Goal: Obtain resource: Download file/media

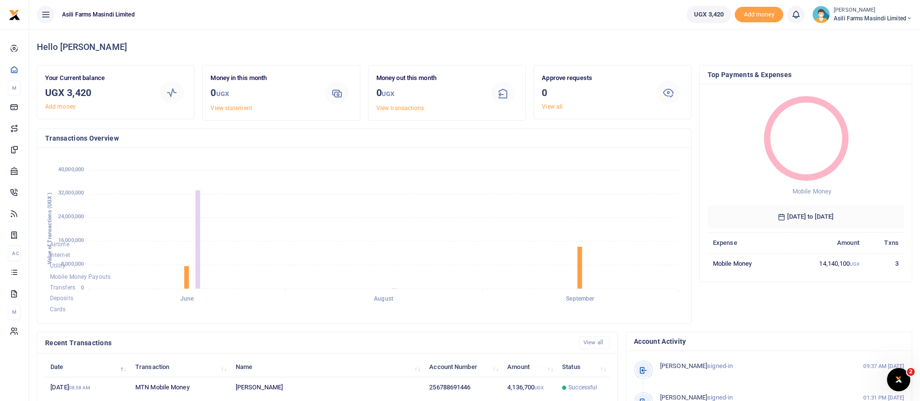
click at [851, 18] on span "Asili Farms Masindi Limited" at bounding box center [873, 18] width 79 height 9
click at [858, 42] on div "Switch accounts My profile Help Center Logout" at bounding box center [876, 61] width 78 height 75
click at [861, 20] on span "Asili Farms Masindi Limited" at bounding box center [873, 18] width 79 height 9
click at [856, 37] on link "Switch accounts" at bounding box center [876, 36] width 77 height 14
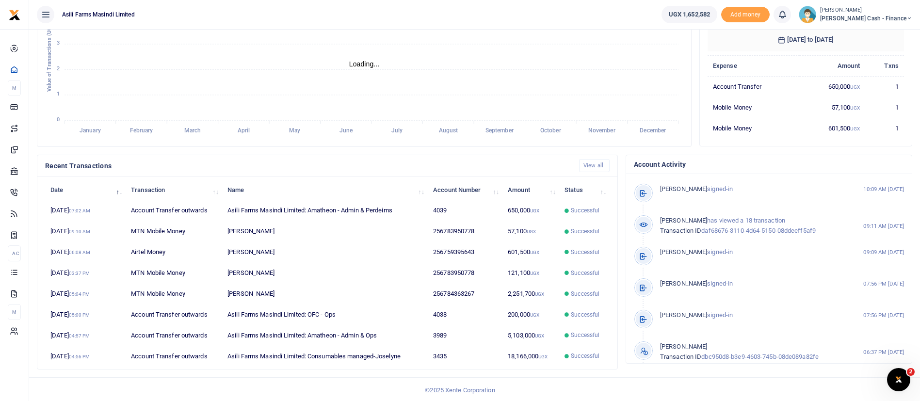
scroll to position [179, 0]
click at [561, 212] on td "Successful" at bounding box center [584, 209] width 50 height 21
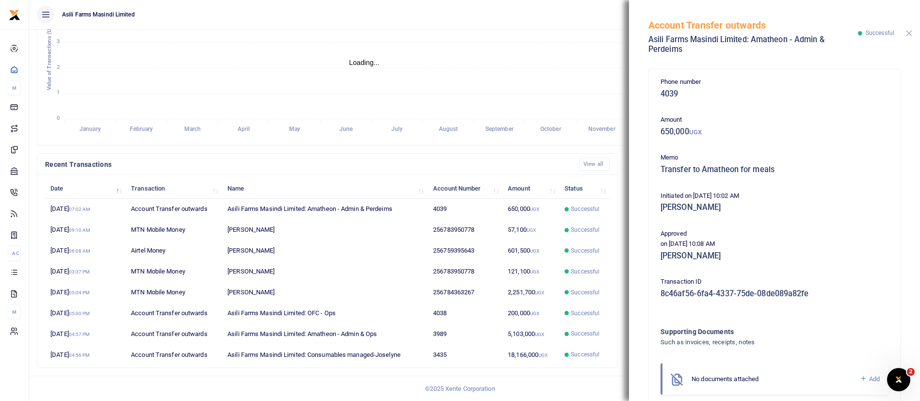
click at [907, 35] on button "Close" at bounding box center [909, 33] width 6 height 6
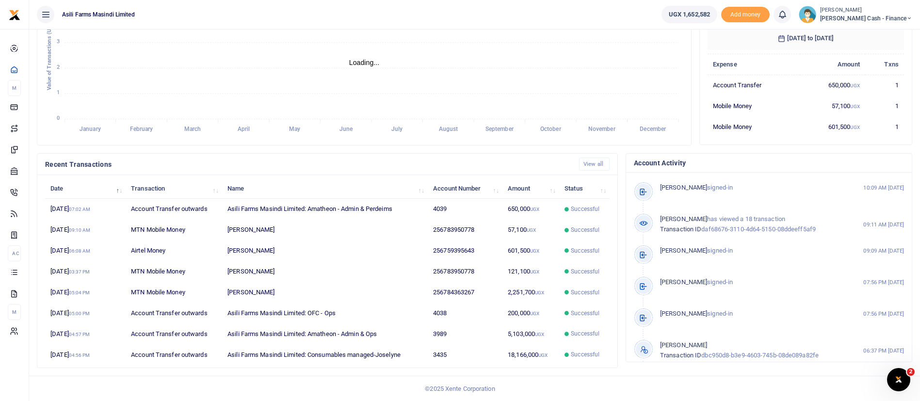
click at [866, 11] on small "[PERSON_NAME]" at bounding box center [866, 10] width 92 height 8
click at [866, 34] on link "Switch accounts" at bounding box center [843, 36] width 77 height 14
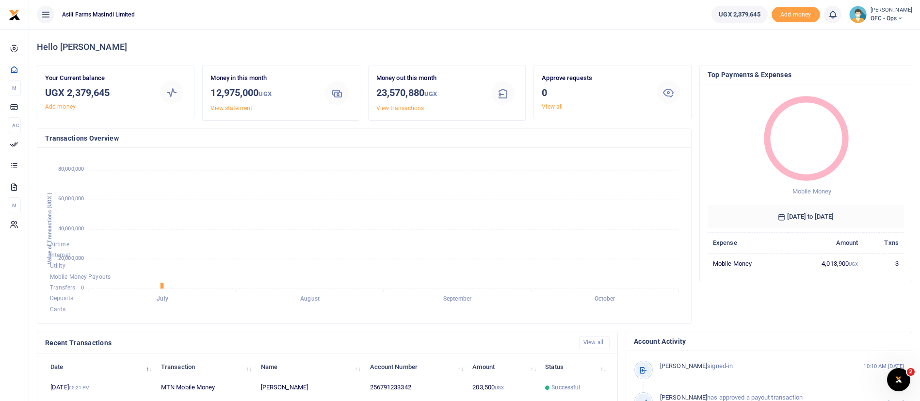
scroll to position [12, 12]
click at [920, 286] on div "Hello [PERSON_NAME] Your Current balance UGX 2,379,645 Add money Money in this …" at bounding box center [474, 304] width 891 height 551
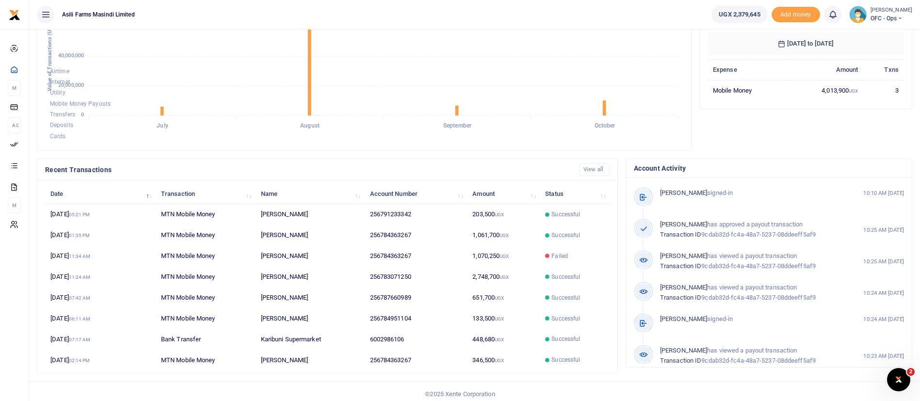
scroll to position [179, 0]
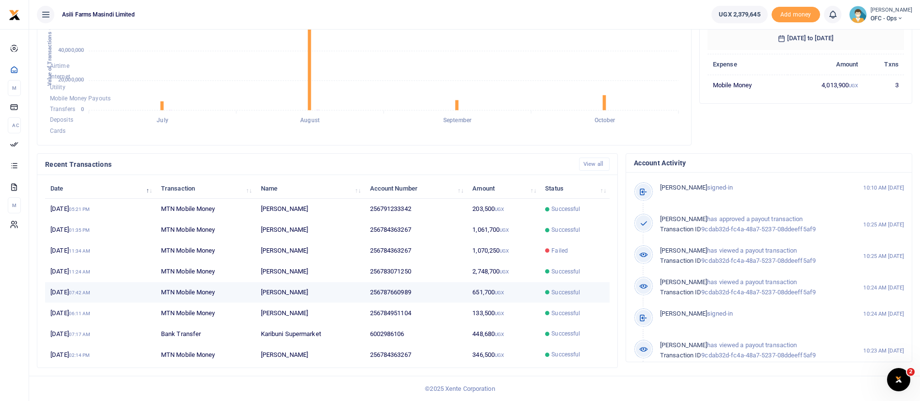
click at [404, 290] on td "256787660989" at bounding box center [415, 292] width 103 height 21
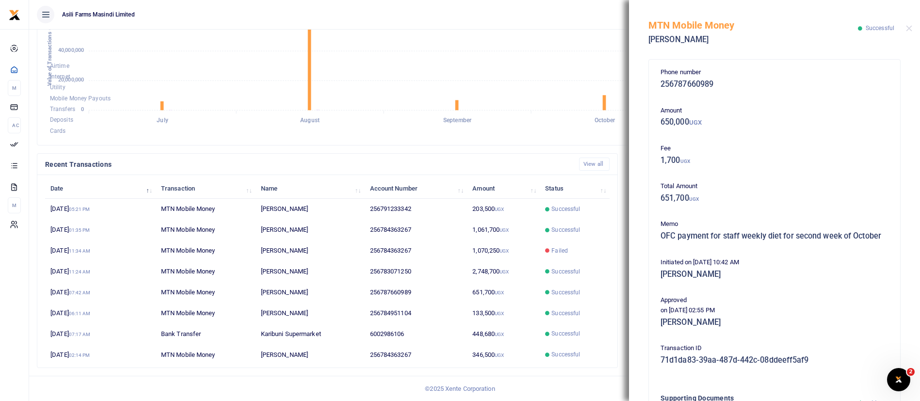
scroll to position [165, 0]
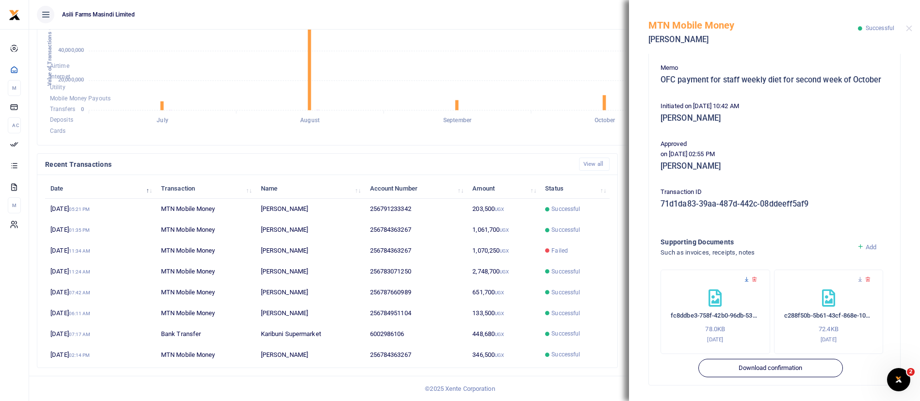
click at [749, 279] on icon at bounding box center [747, 280] width 6 height 6
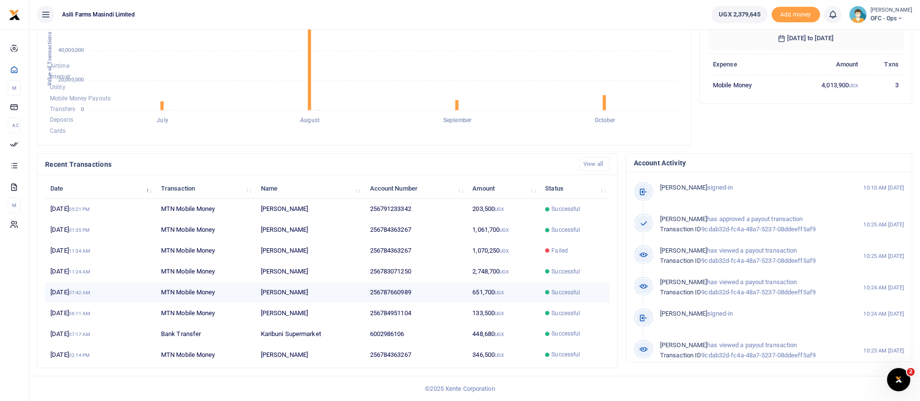
click at [569, 294] on span "Successful" at bounding box center [566, 292] width 29 height 9
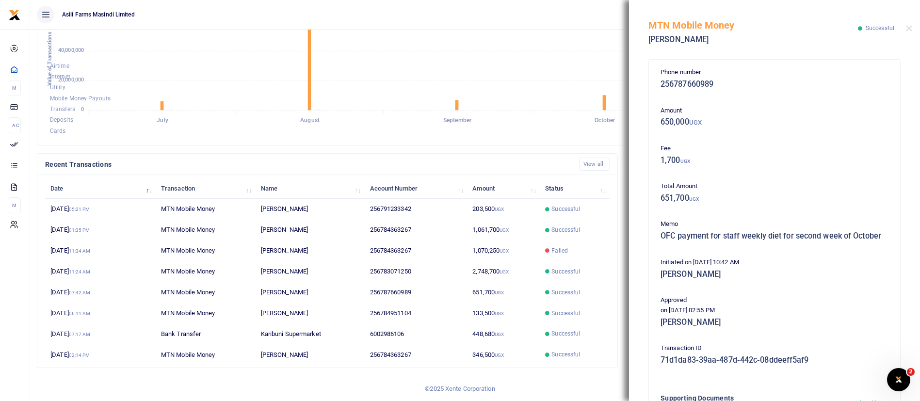
scroll to position [165, 0]
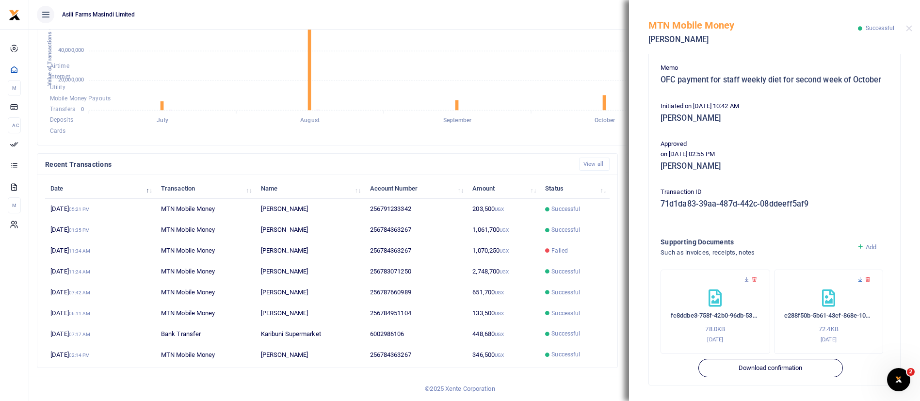
click at [857, 280] on icon at bounding box center [860, 280] width 6 height 6
